Goal: Task Accomplishment & Management: Manage account settings

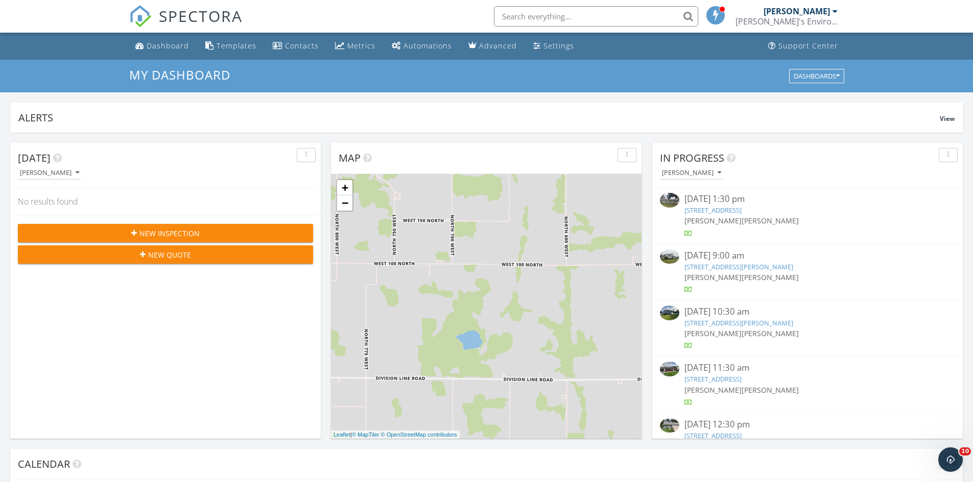
click at [720, 209] on link "55075 Sundown Rd, South Bend, IN 46628" at bounding box center [712, 210] width 57 height 9
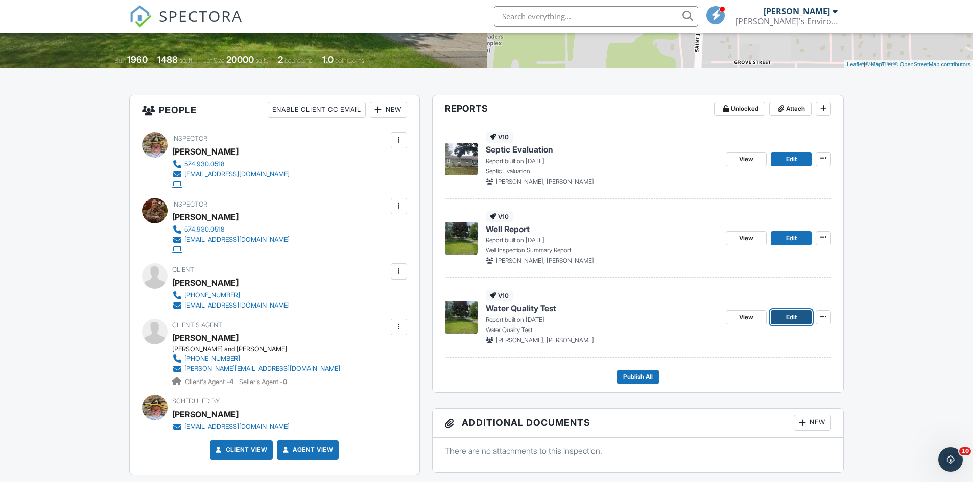
click at [798, 320] on link "Edit" at bounding box center [790, 317] width 41 height 14
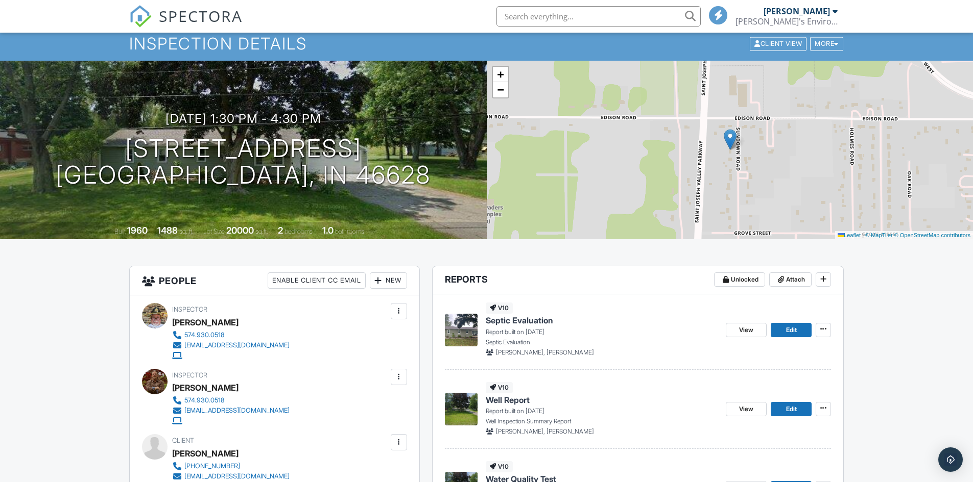
scroll to position [51, 0]
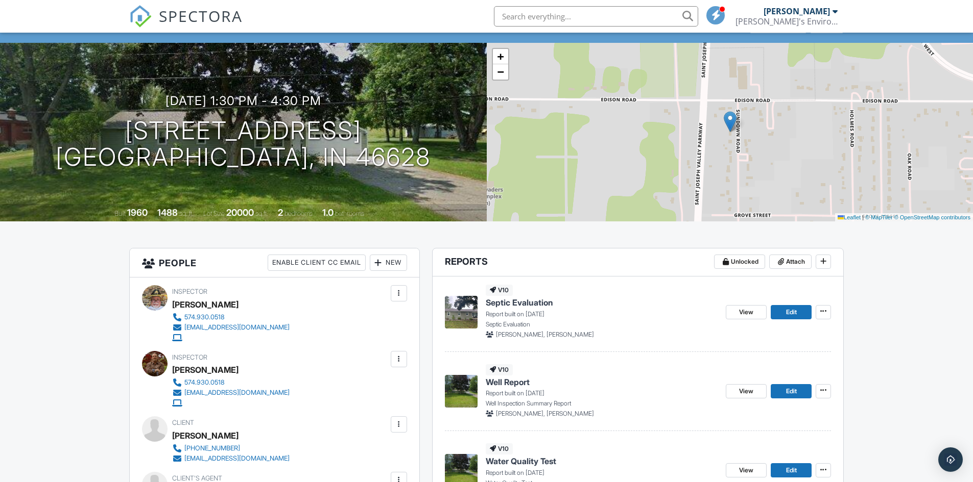
click at [466, 305] on img at bounding box center [461, 312] width 33 height 33
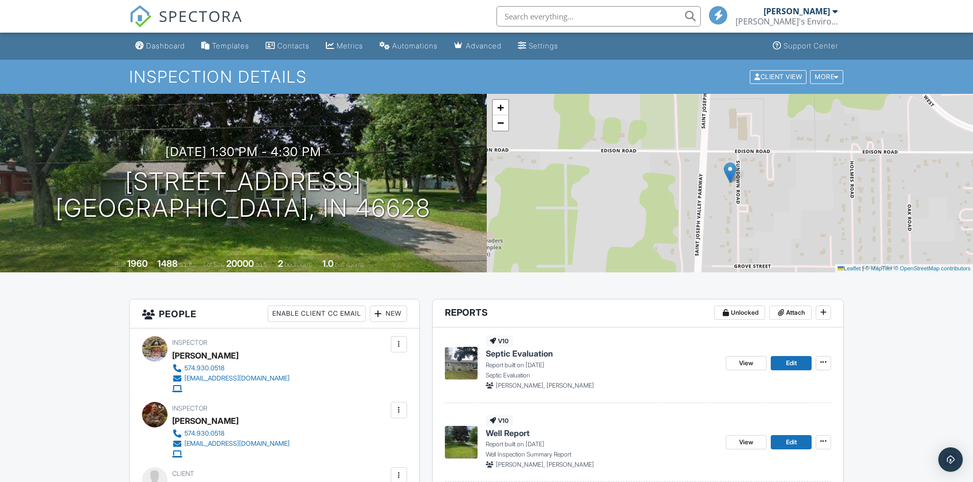
drag, startPoint x: 0, startPoint y: 0, endPoint x: 428, endPoint y: 187, distance: 467.4
click at [428, 187] on div "09/24/2025 1:30 pm - 4:30 pm 55075 Sundown Rd South Bend, IN 46628" at bounding box center [243, 183] width 487 height 77
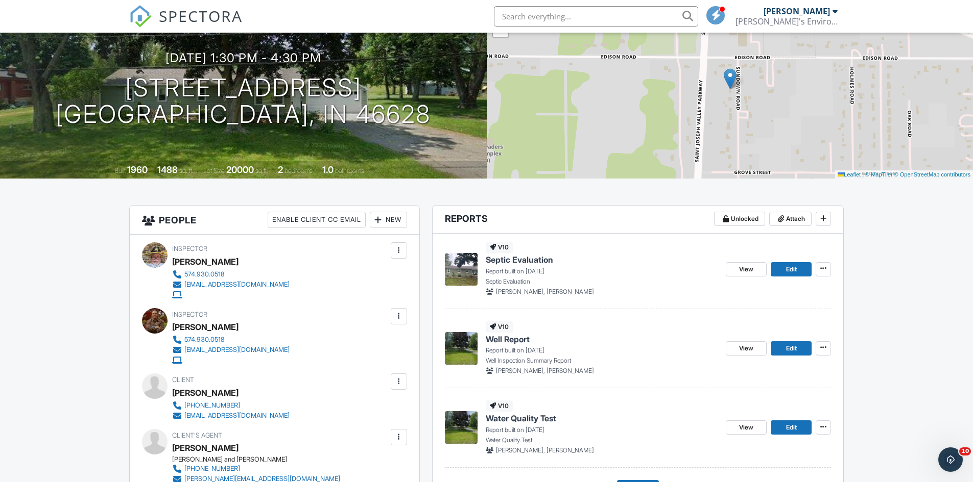
scroll to position [153, 0]
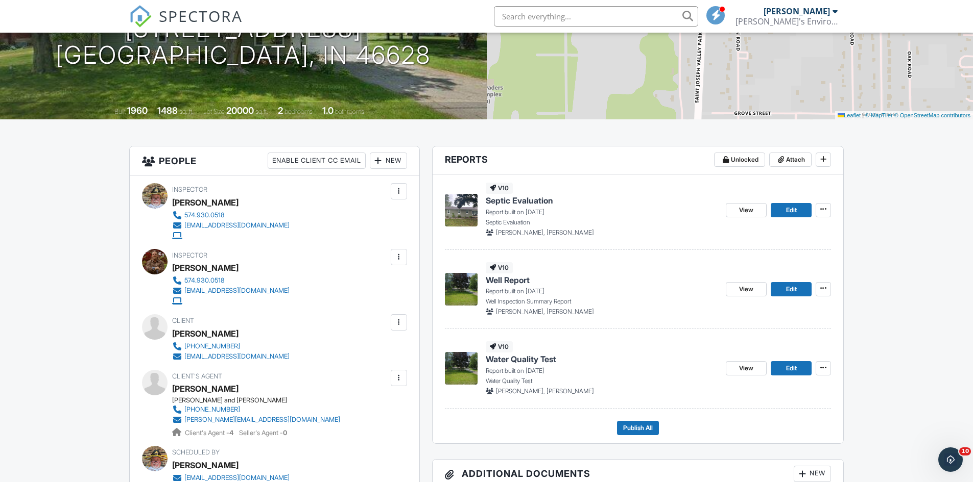
click at [463, 285] on img at bounding box center [461, 289] width 33 height 33
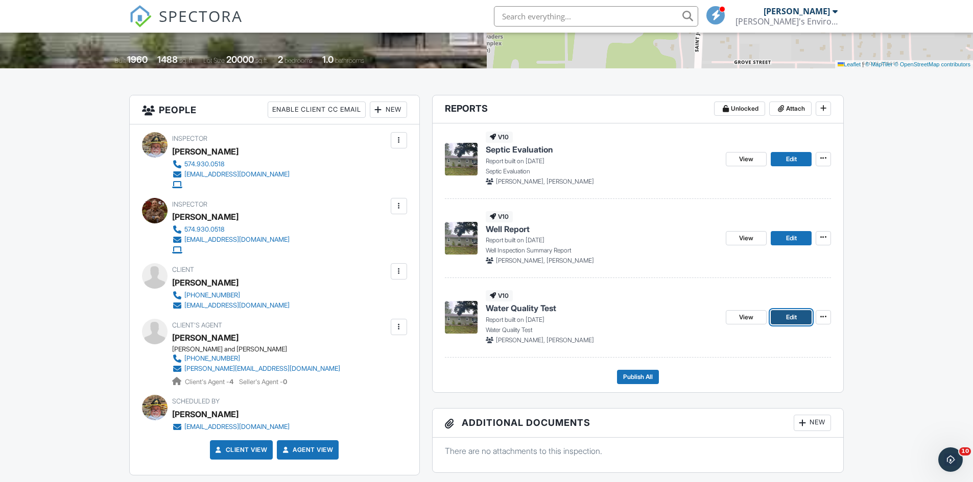
click at [799, 316] on link "Edit" at bounding box center [790, 317] width 41 height 14
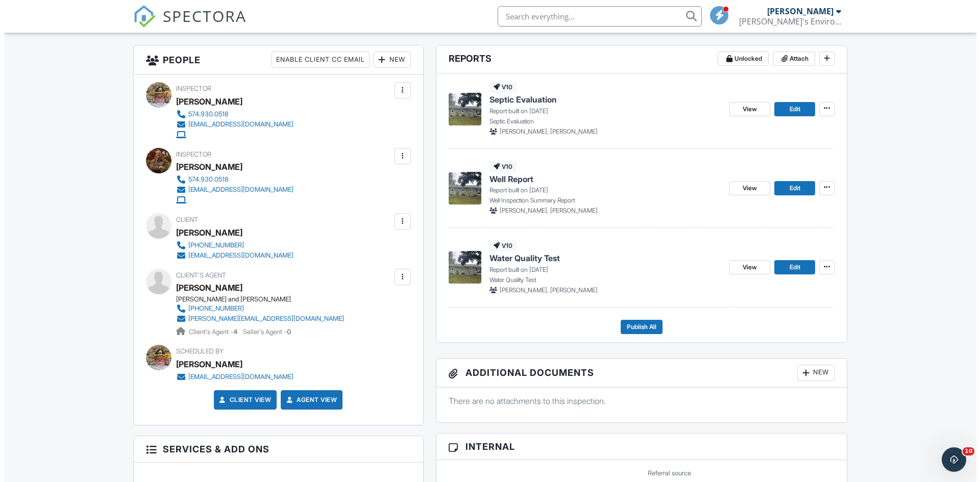
scroll to position [255, 0]
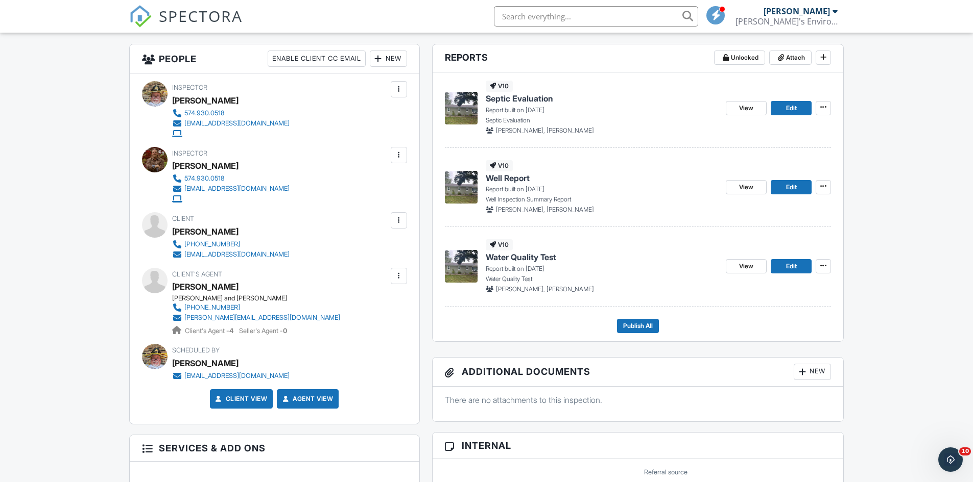
click at [397, 276] on div at bounding box center [399, 276] width 10 height 10
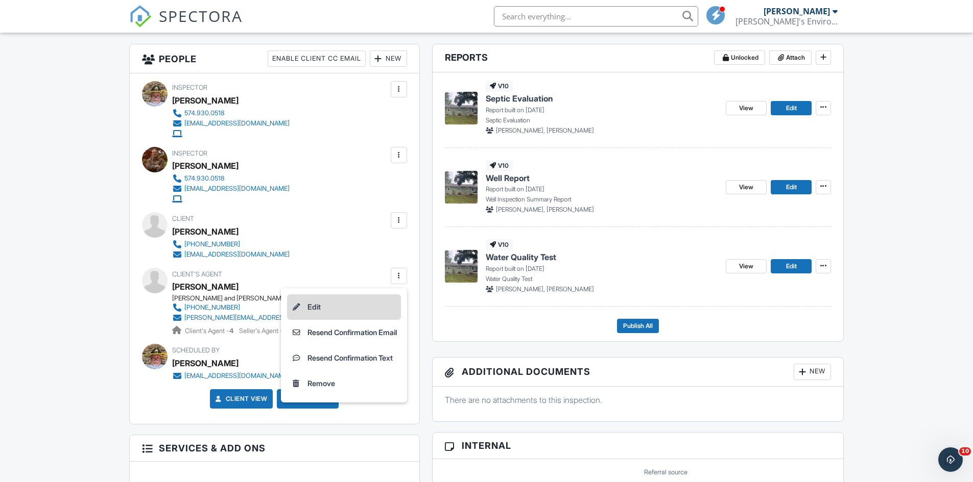
click at [358, 308] on li "Edit" at bounding box center [344, 308] width 114 height 26
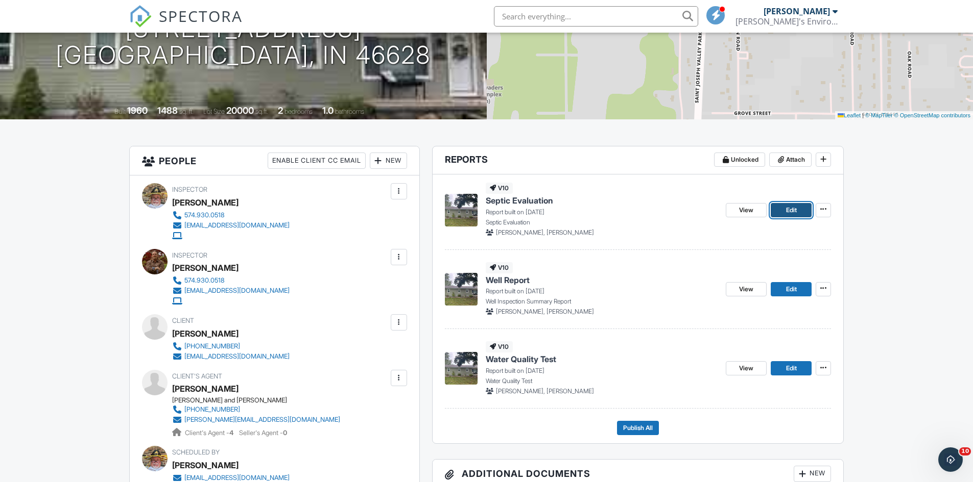
click at [788, 213] on span "Edit" at bounding box center [791, 210] width 11 height 10
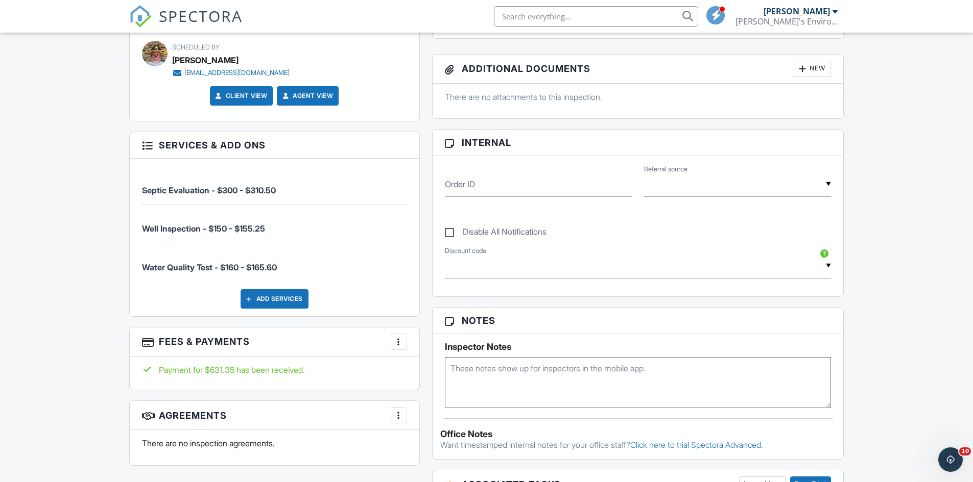
scroll to position [562, 0]
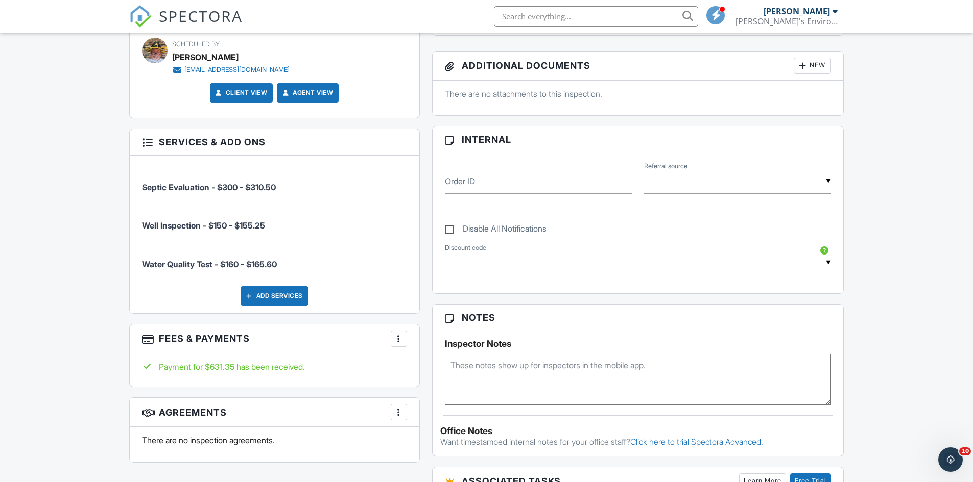
click at [397, 339] on div at bounding box center [399, 339] width 10 height 10
click at [435, 421] on li "View Invoice" at bounding box center [450, 421] width 107 height 26
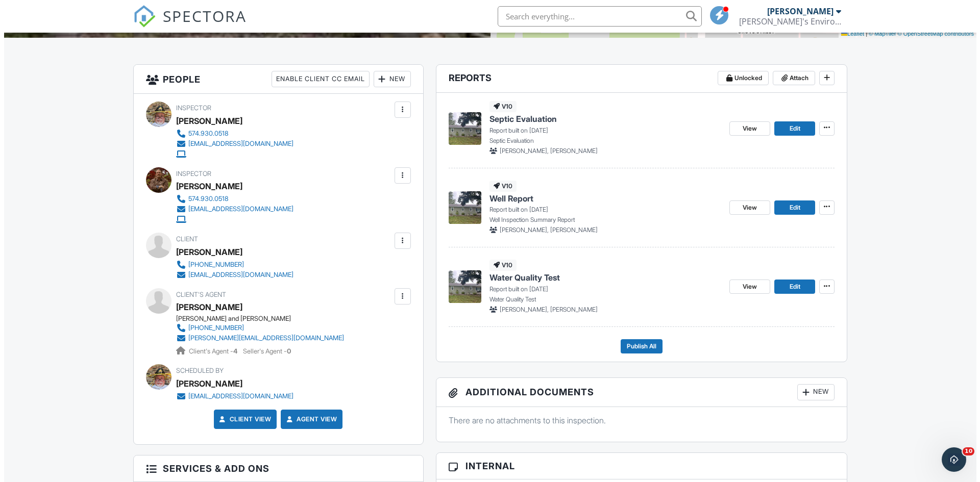
scroll to position [255, 0]
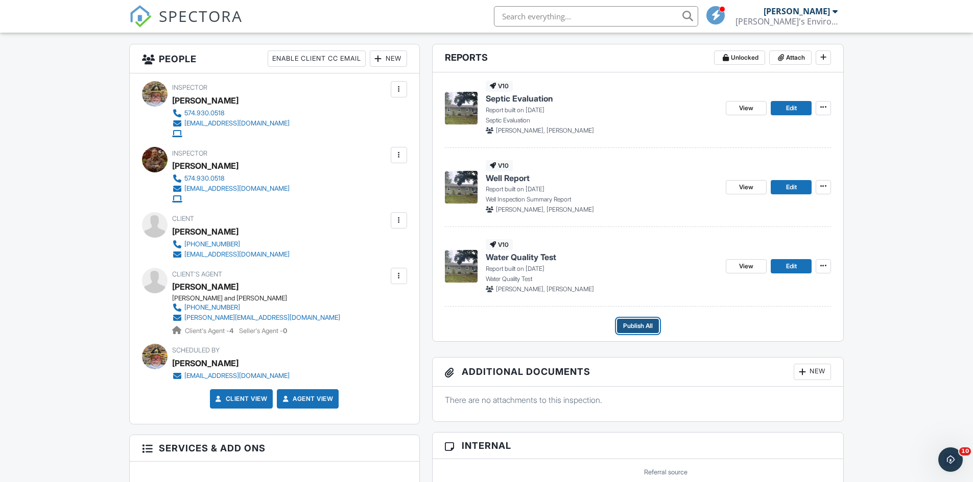
click at [630, 327] on span "Publish All" at bounding box center [638, 326] width 30 height 10
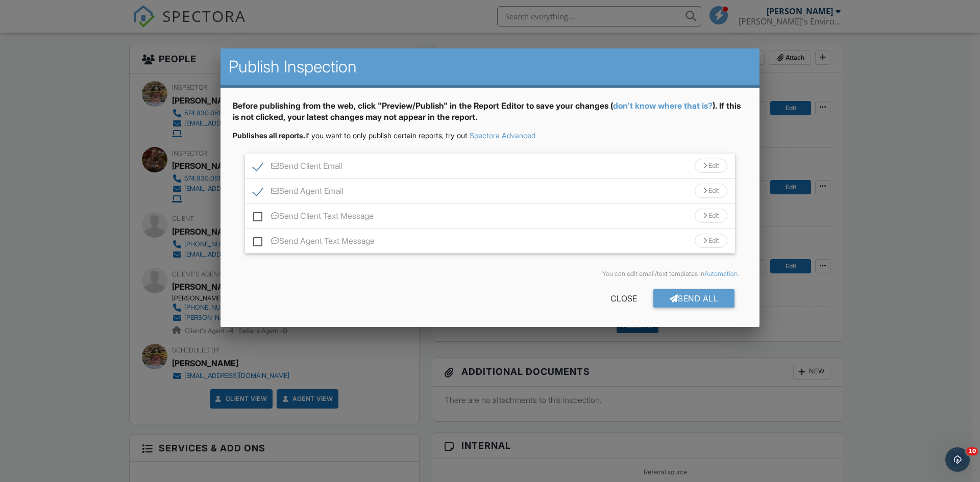
click at [260, 165] on label "Send Client Email" at bounding box center [297, 167] width 89 height 13
checkbox input "false"
drag, startPoint x: 258, startPoint y: 191, endPoint x: 262, endPoint y: 206, distance: 15.7
click at [258, 191] on label "Send Agent Email" at bounding box center [298, 192] width 90 height 13
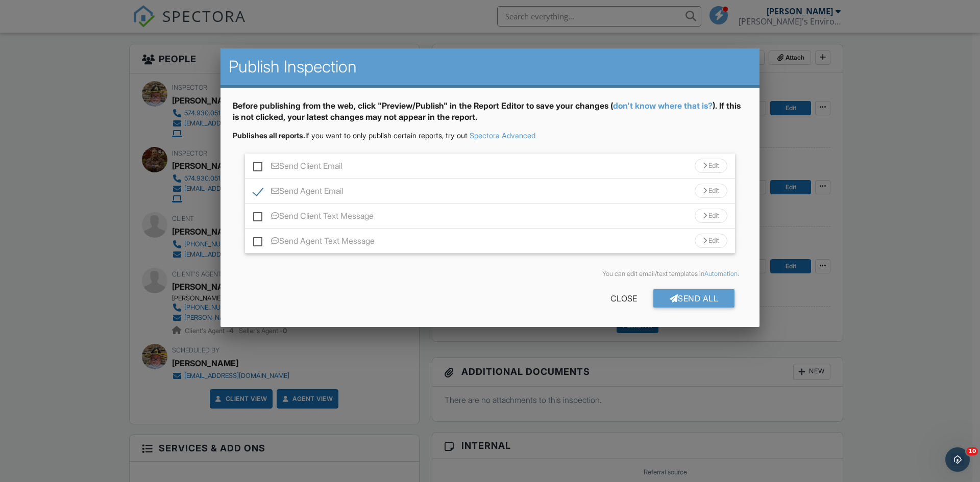
checkbox input "false"
click at [688, 294] on div "Send All" at bounding box center [695, 298] width 82 height 18
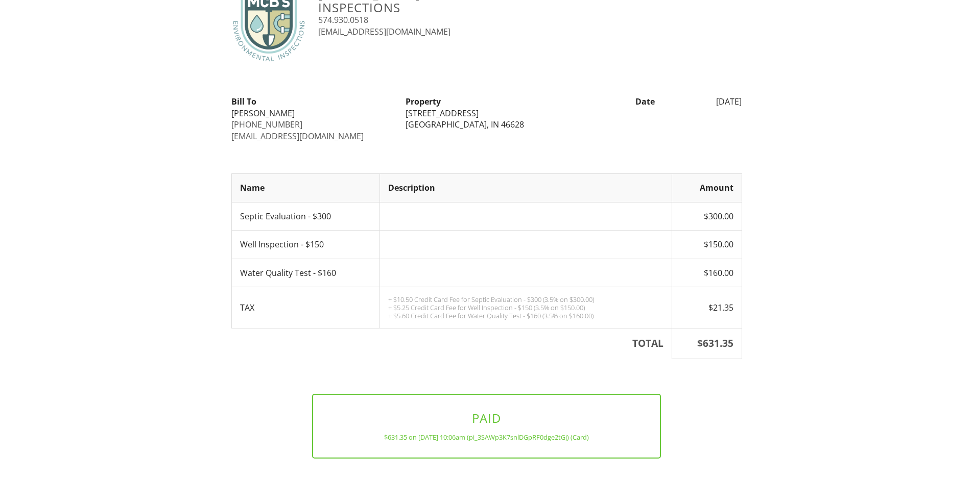
scroll to position [91, 0]
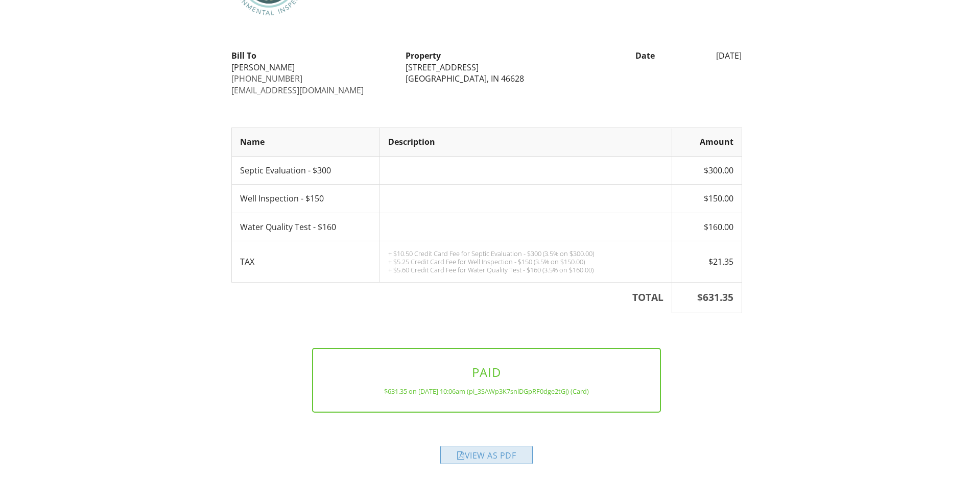
click at [486, 456] on div "View as PDF" at bounding box center [486, 455] width 92 height 18
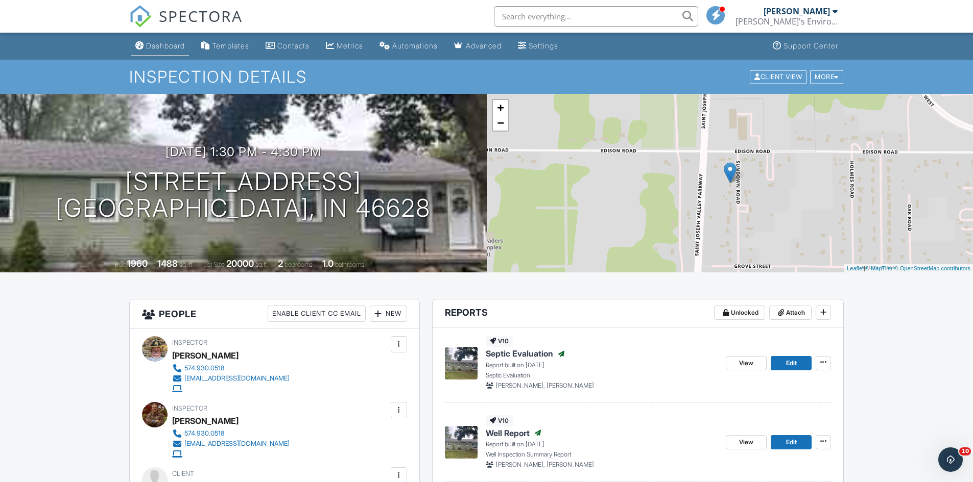
click at [158, 43] on div "Dashboard" at bounding box center [165, 45] width 39 height 9
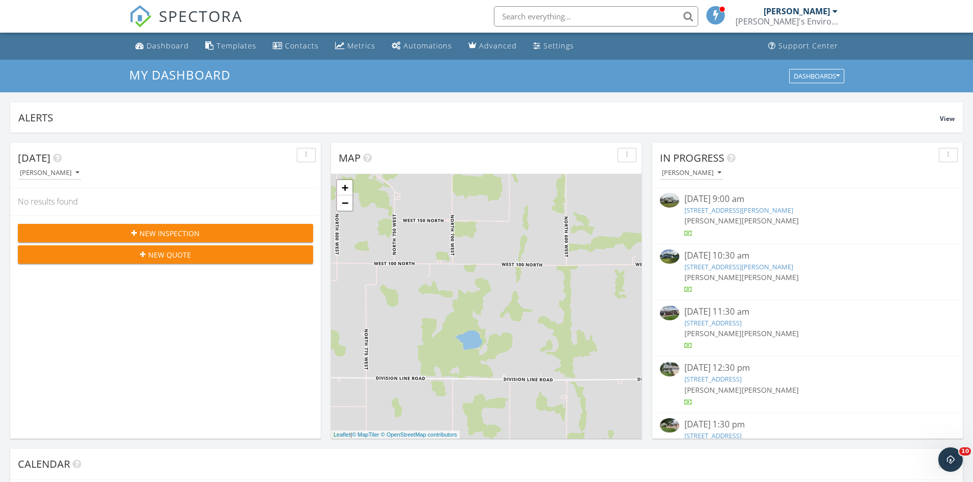
click at [733, 269] on link "63954 Co Rd 15, Goshen, IN 46526" at bounding box center [738, 266] width 109 height 9
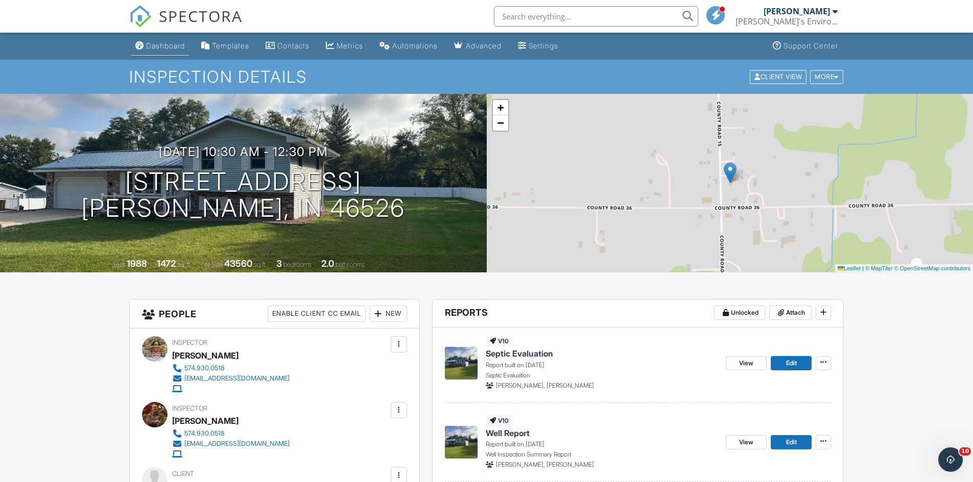
click at [170, 49] on div "Dashboard" at bounding box center [165, 45] width 39 height 9
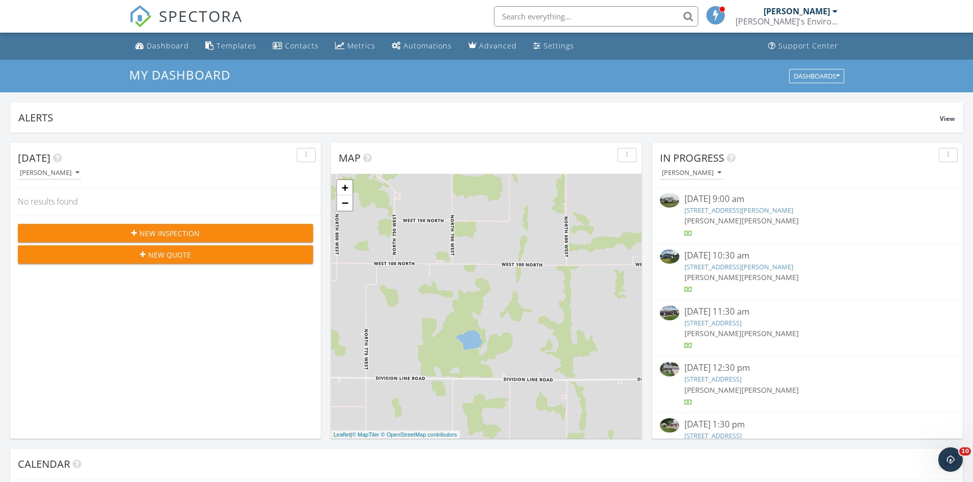
click at [733, 205] on div "09/25/25 9:00 am" at bounding box center [807, 199] width 246 height 13
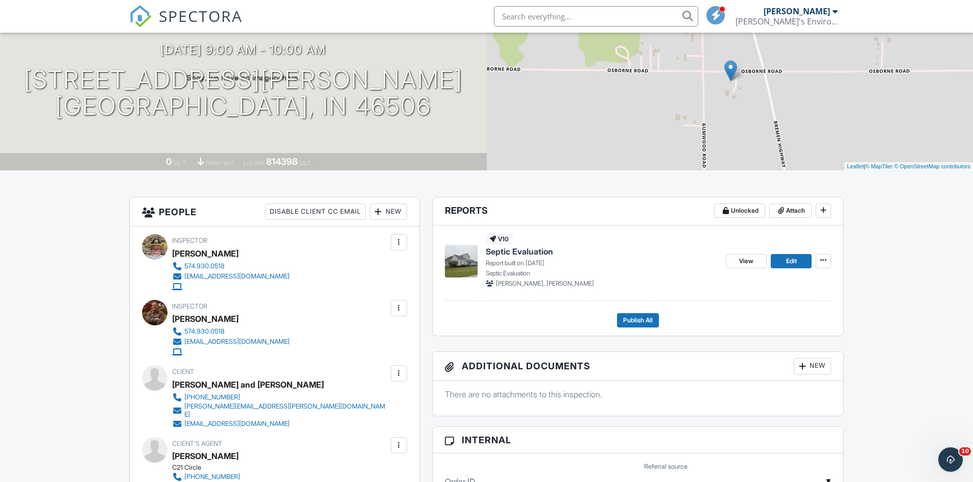
scroll to position [51, 0]
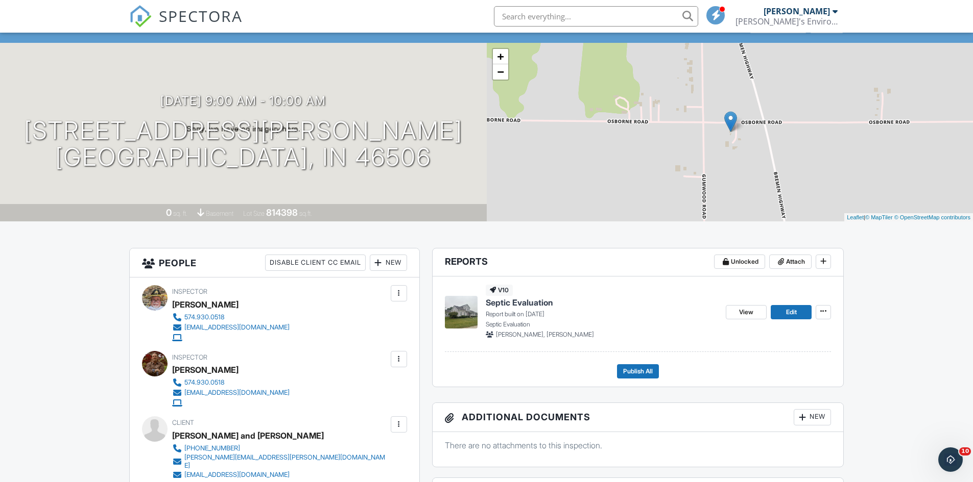
click at [462, 313] on img at bounding box center [461, 312] width 33 height 33
